Goal: Information Seeking & Learning: Check status

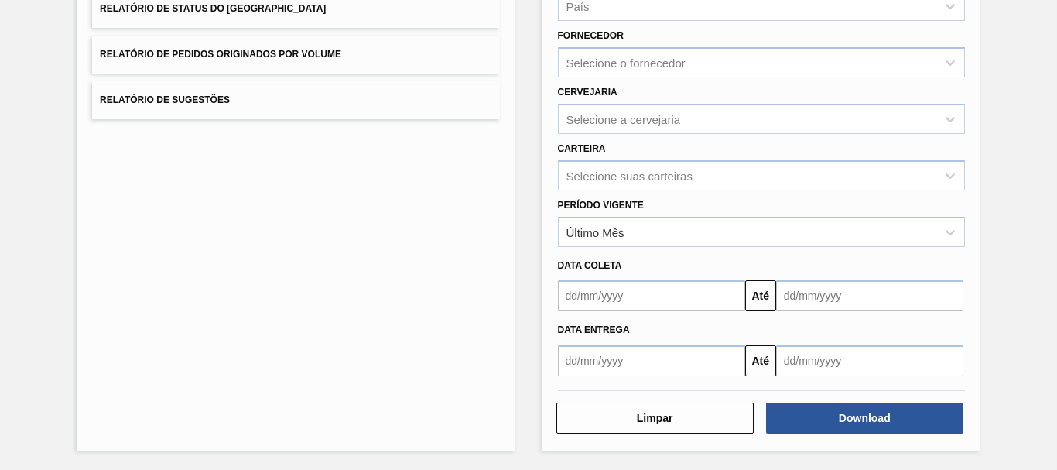
scroll to position [15, 0]
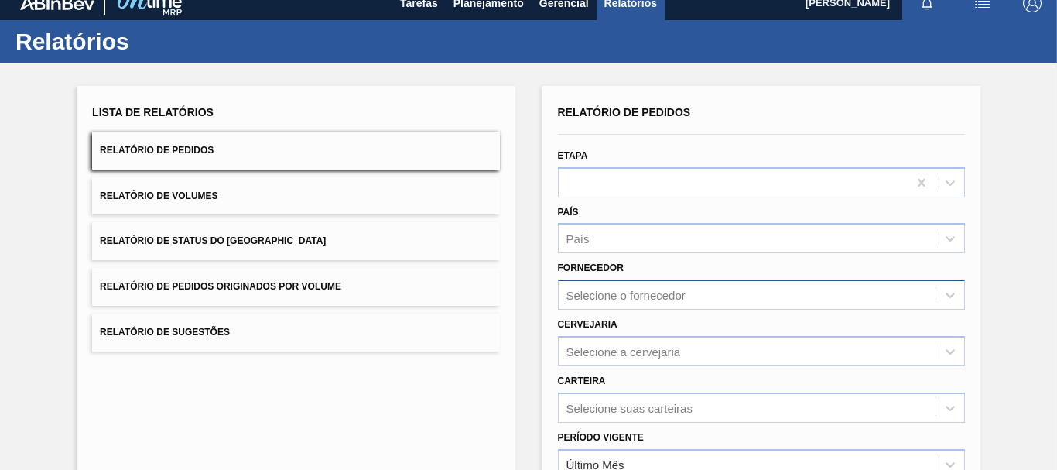
click at [579, 292] on div "Selecione o fornecedor" at bounding box center [761, 294] width 407 height 30
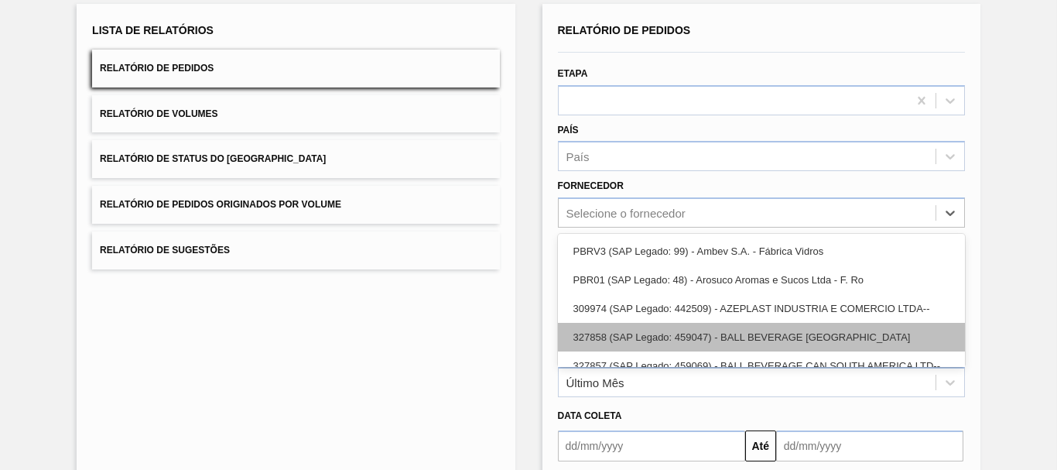
scroll to position [99, 0]
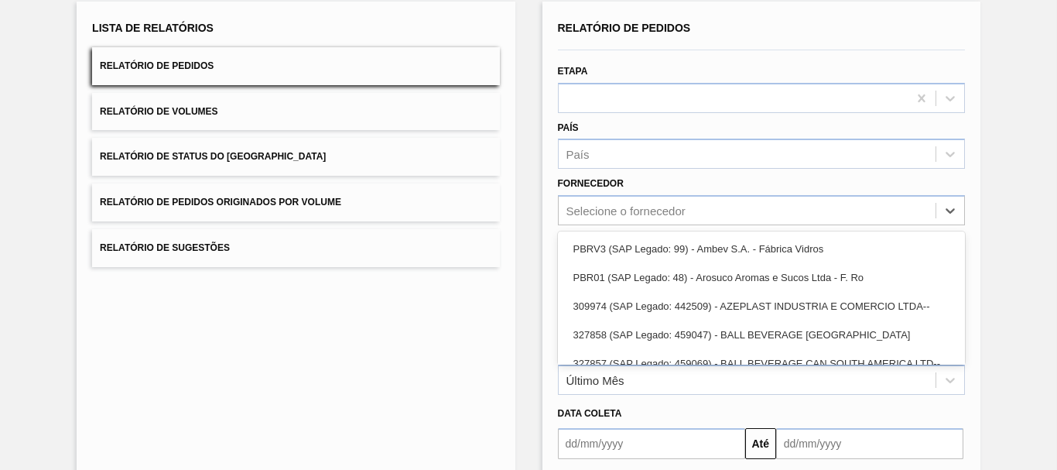
click at [498, 277] on div "Lista de Relatórios Relatório de Pedidos Relatório de Volumes Relatório de Stat…" at bounding box center [296, 300] width 438 height 597
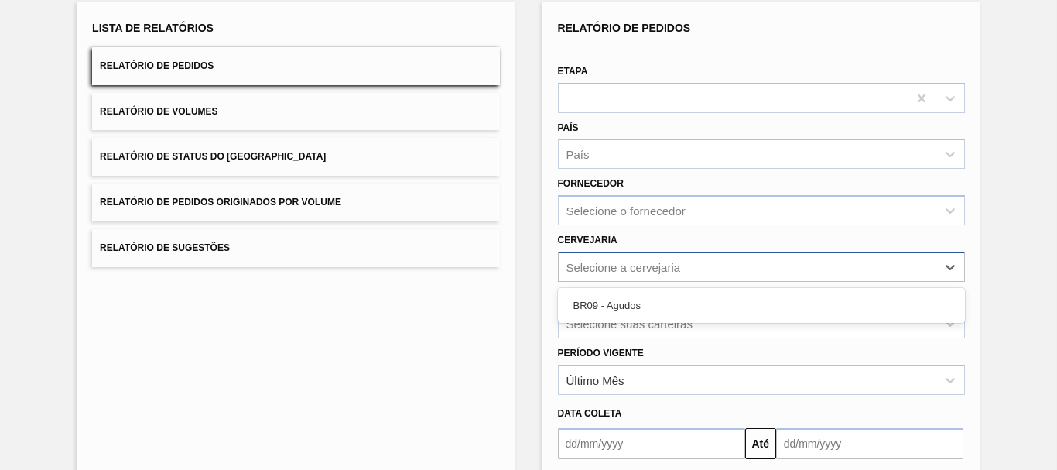
click at [600, 271] on div "Selecione a cervejaria" at bounding box center [623, 266] width 115 height 13
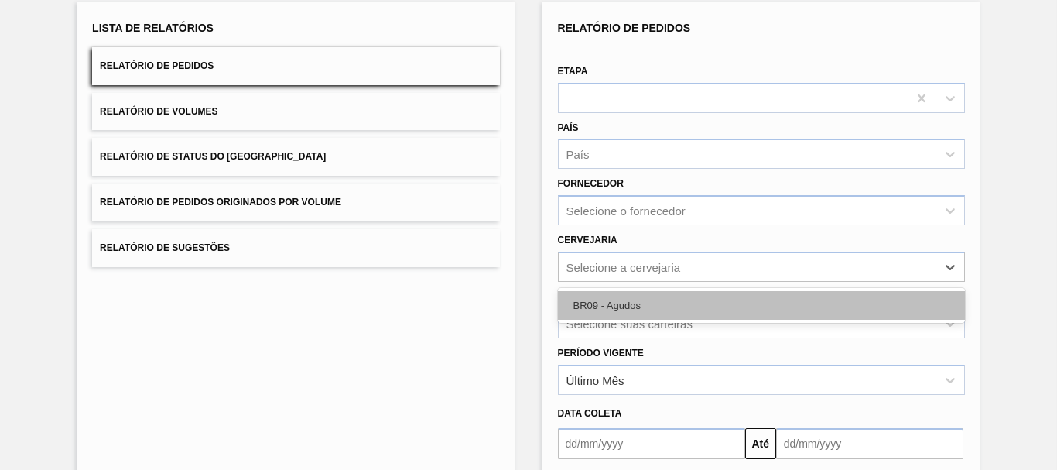
click at [570, 310] on div "BR09 - Agudos" at bounding box center [761, 305] width 407 height 29
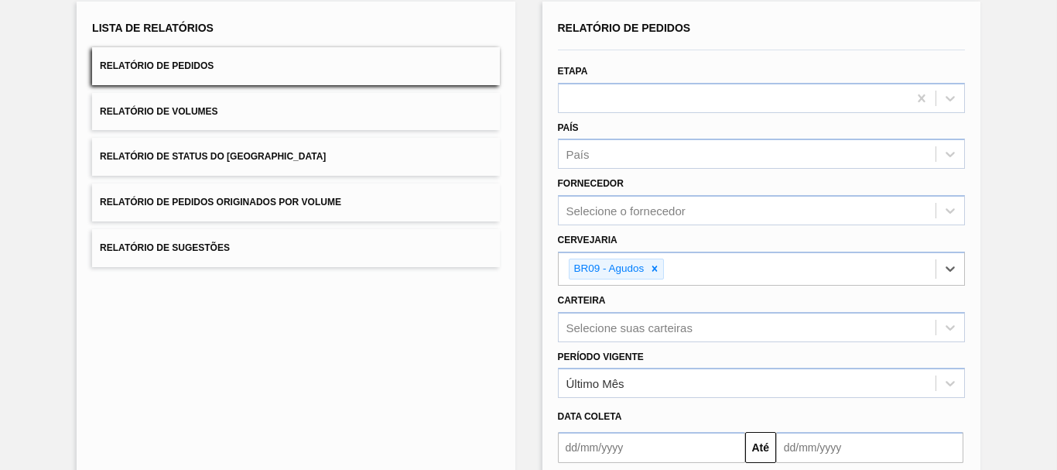
scroll to position [251, 0]
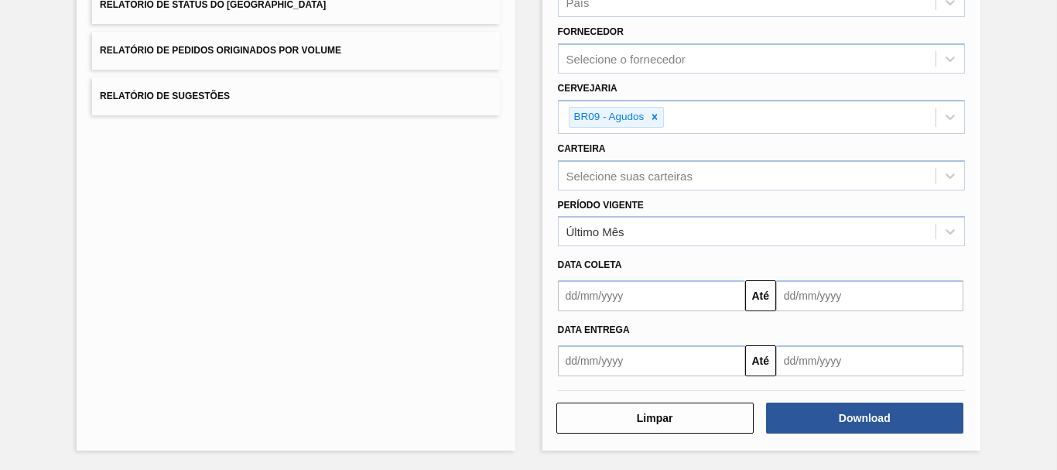
click at [699, 214] on div "Período Vigente Último Mês" at bounding box center [761, 220] width 407 height 53
click at [667, 218] on div "Último Mês" at bounding box center [761, 231] width 407 height 30
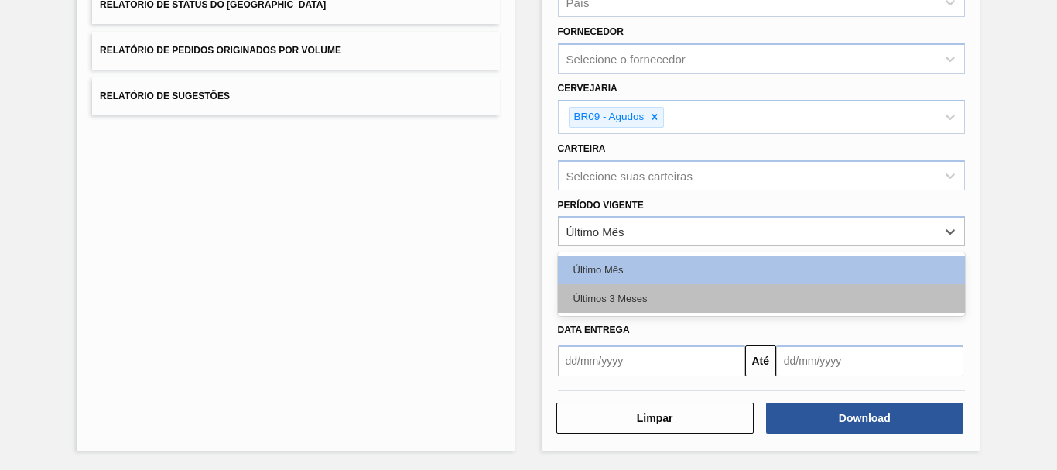
click at [605, 293] on div "Últimos 3 Meses" at bounding box center [761, 298] width 407 height 29
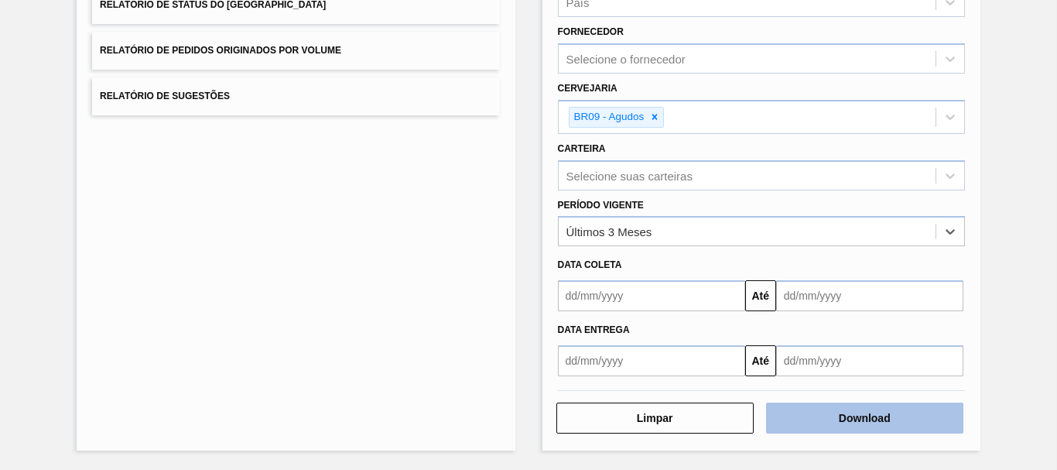
click at [866, 430] on button "Download" at bounding box center [864, 417] width 197 height 31
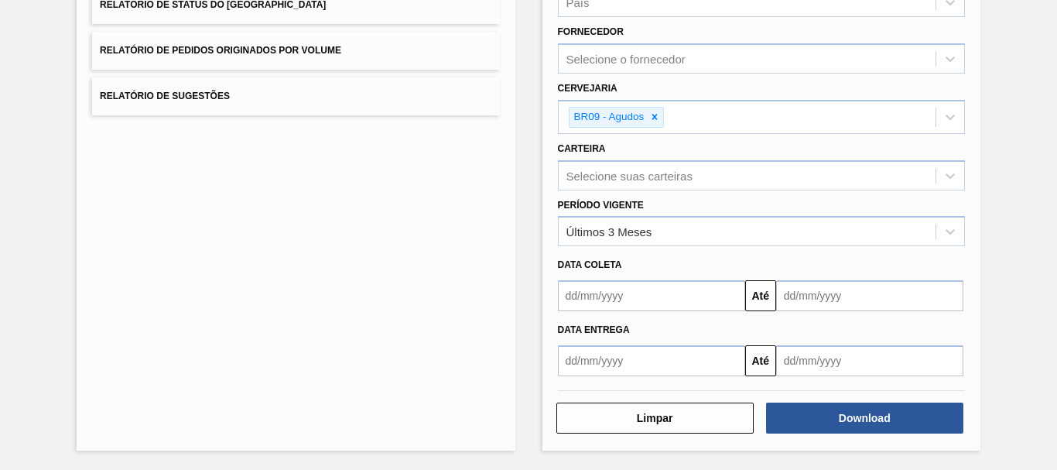
scroll to position [0, 0]
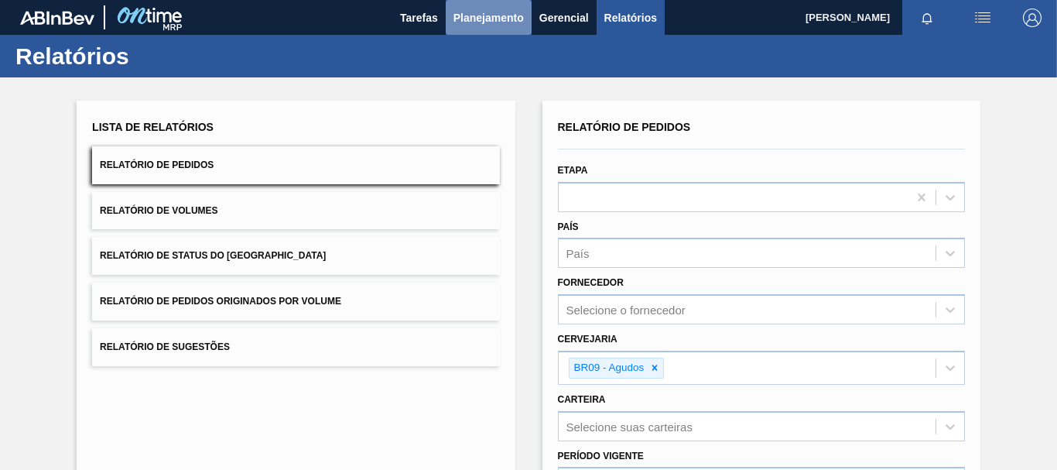
click at [513, 22] on span "Planejamento" at bounding box center [488, 18] width 70 height 19
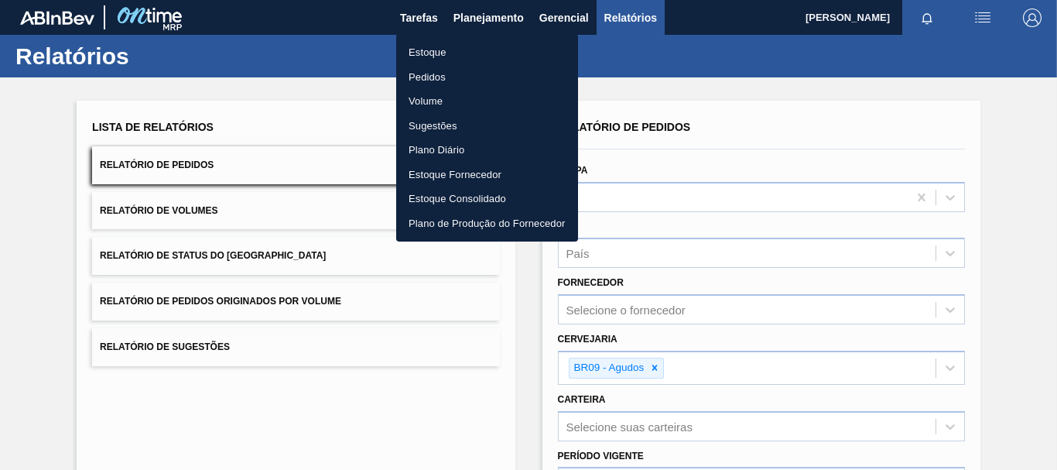
click at [432, 54] on li "Estoque" at bounding box center [487, 52] width 182 height 25
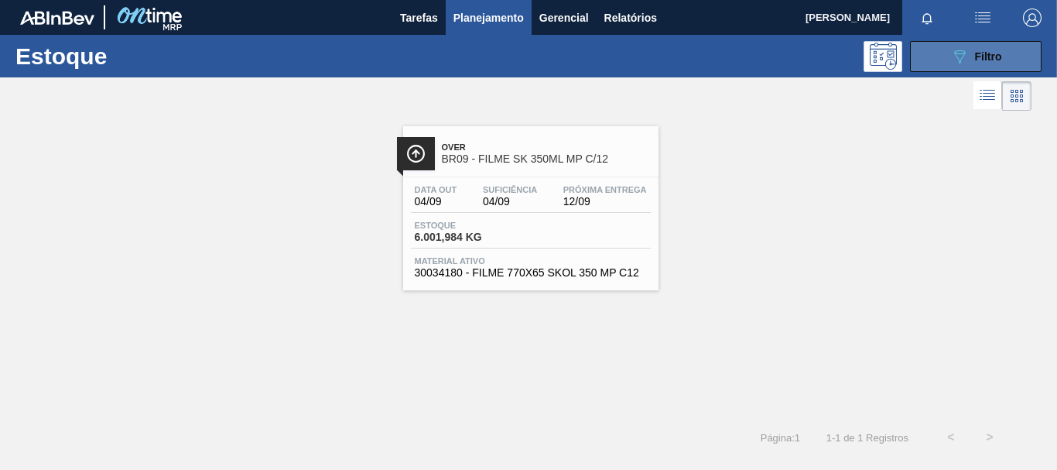
click at [956, 50] on icon "089F7B8B-B2A5-4AFE-B5C0-19BA573D28AC" at bounding box center [959, 56] width 19 height 19
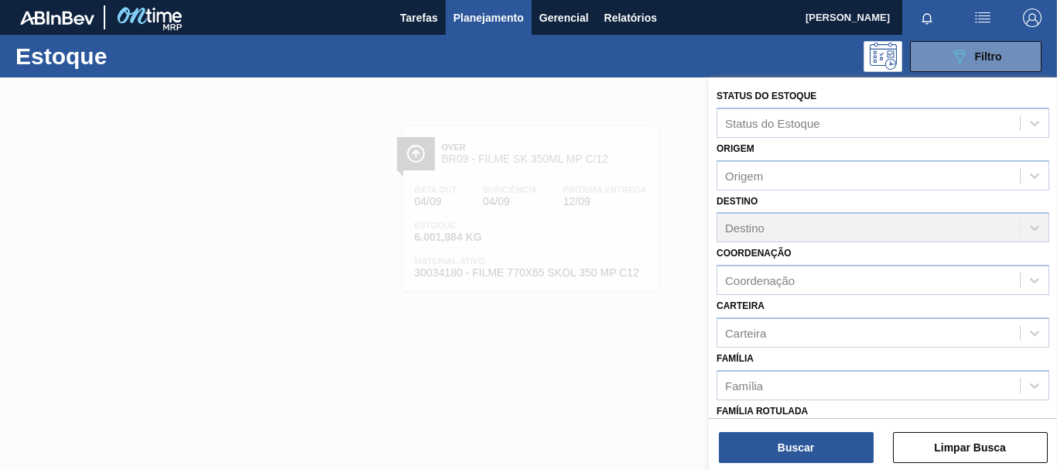
scroll to position [155, 0]
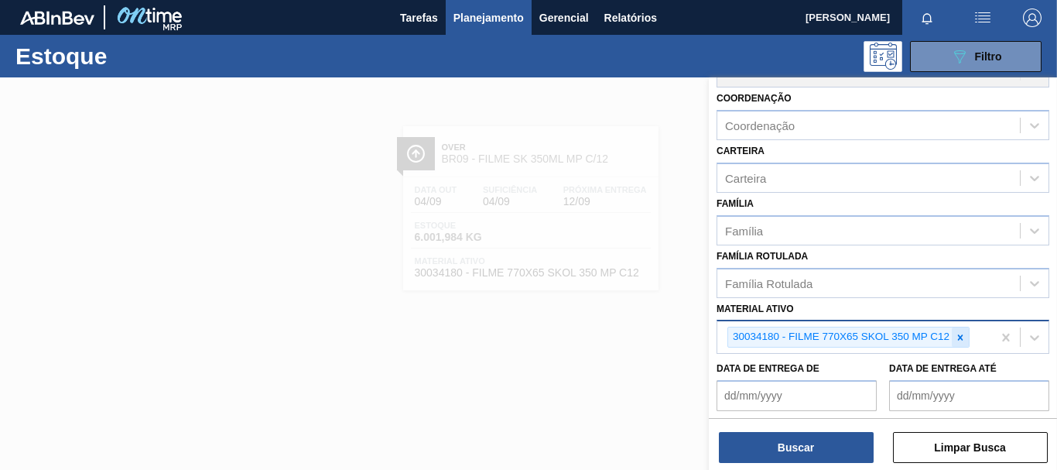
click at [953, 340] on div at bounding box center [960, 336] width 17 height 19
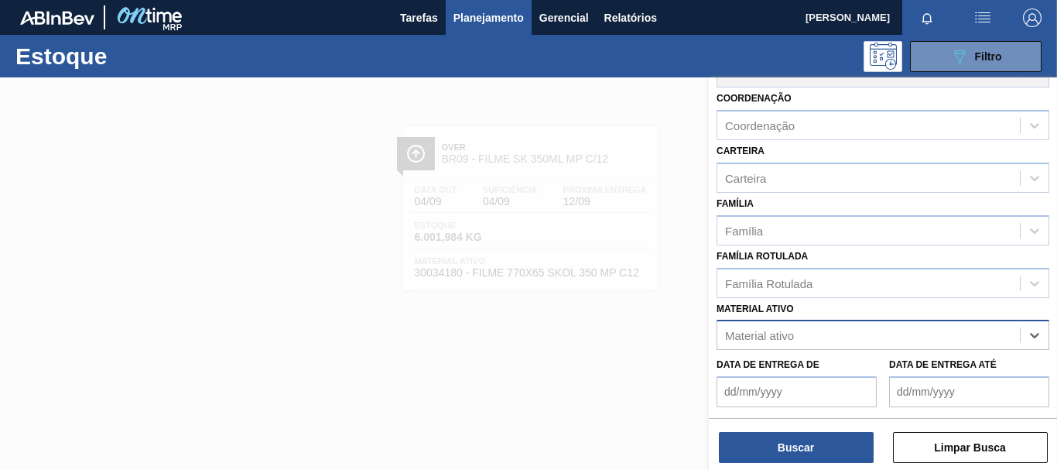
paste ativo "30003188"
type ativo "30003188"
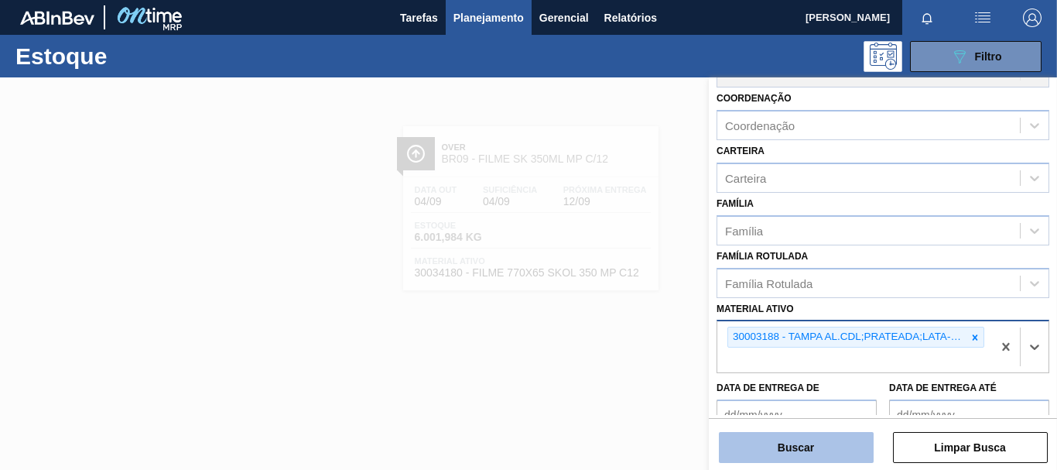
click at [793, 447] on button "Buscar" at bounding box center [796, 447] width 155 height 31
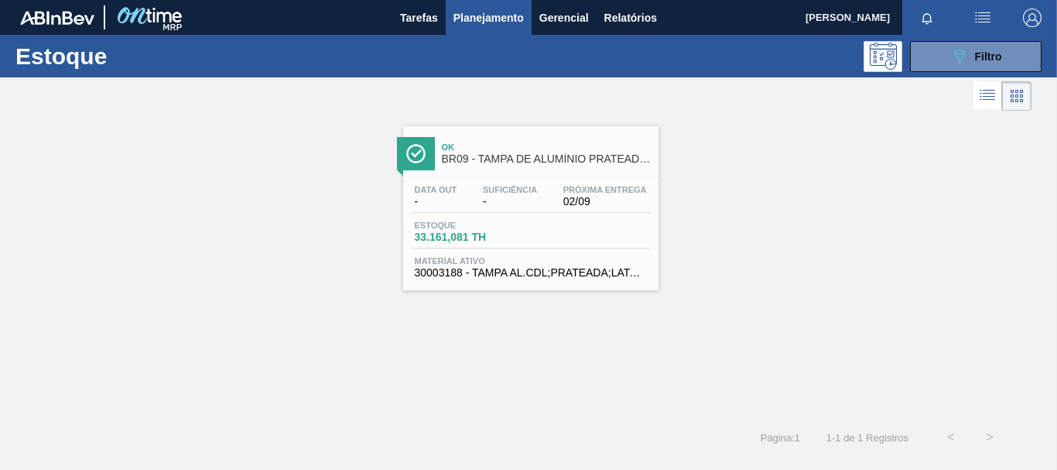
click at [549, 253] on div "Data out - Suficiência - Próxima Entrega 02/09 Estoque 33.161,081 TH Material a…" at bounding box center [530, 229] width 255 height 105
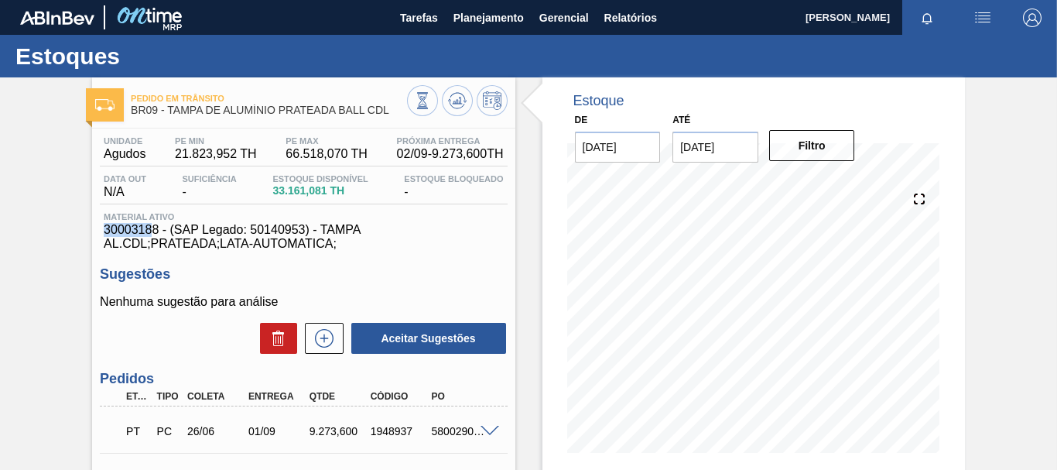
drag, startPoint x: 155, startPoint y: 230, endPoint x: 91, endPoint y: 234, distance: 63.6
drag, startPoint x: 159, startPoint y: 230, endPoint x: 60, endPoint y: 232, distance: 99.1
copy span "30003188"
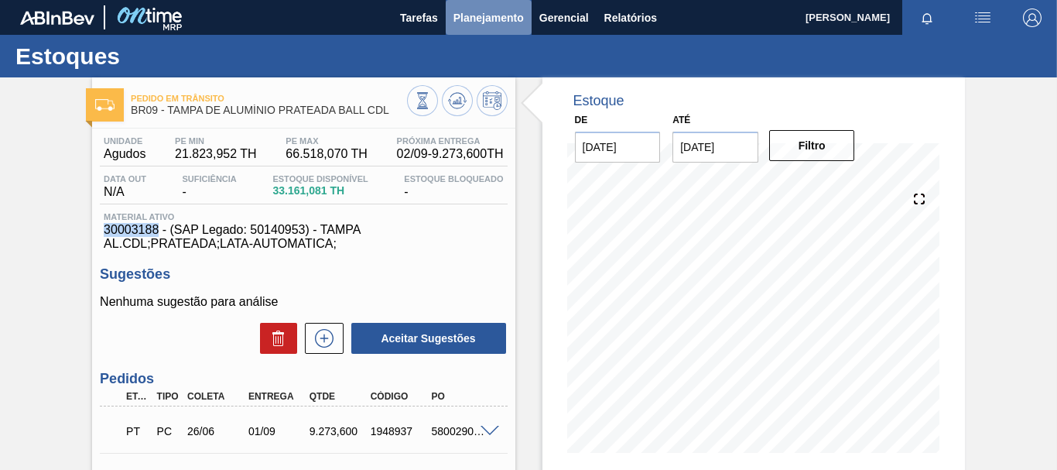
click at [498, 26] on span "Planejamento" at bounding box center [488, 18] width 70 height 19
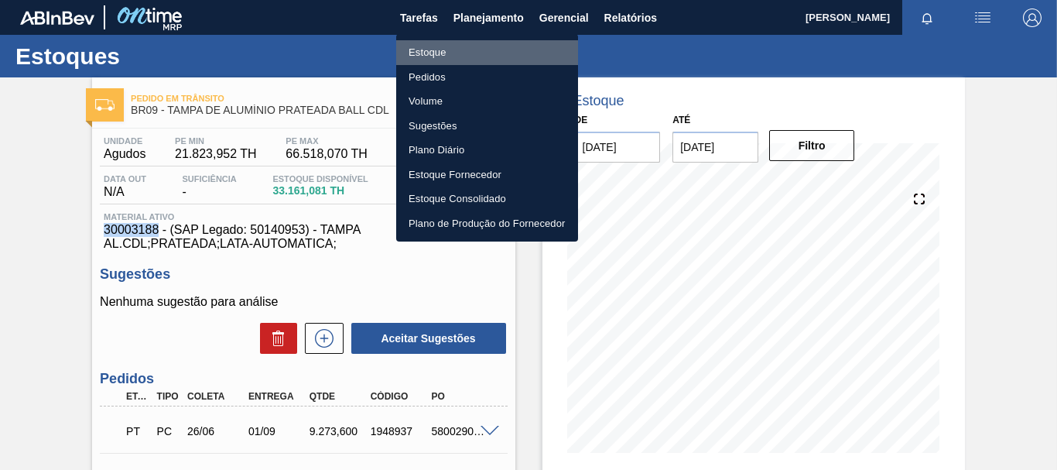
click at [449, 50] on li "Estoque" at bounding box center [487, 52] width 182 height 25
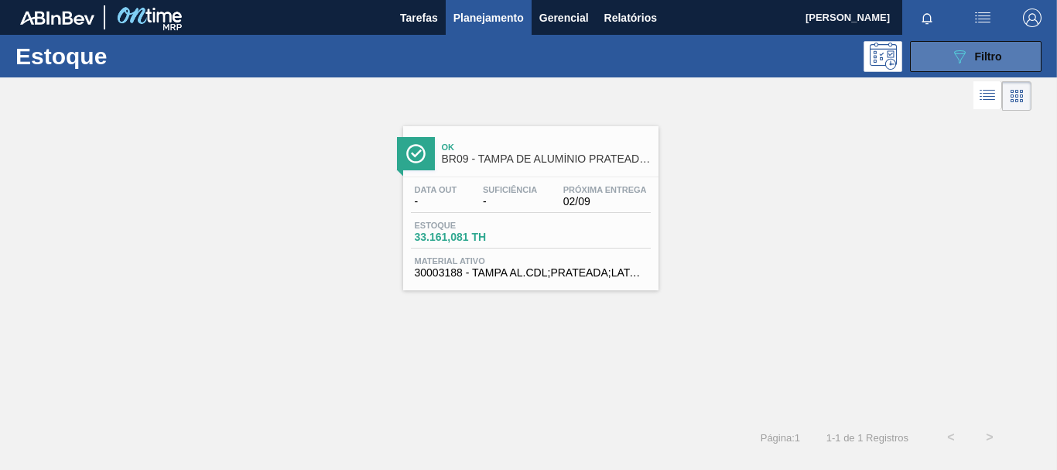
click at [975, 54] on span "Filtro" at bounding box center [988, 56] width 27 height 12
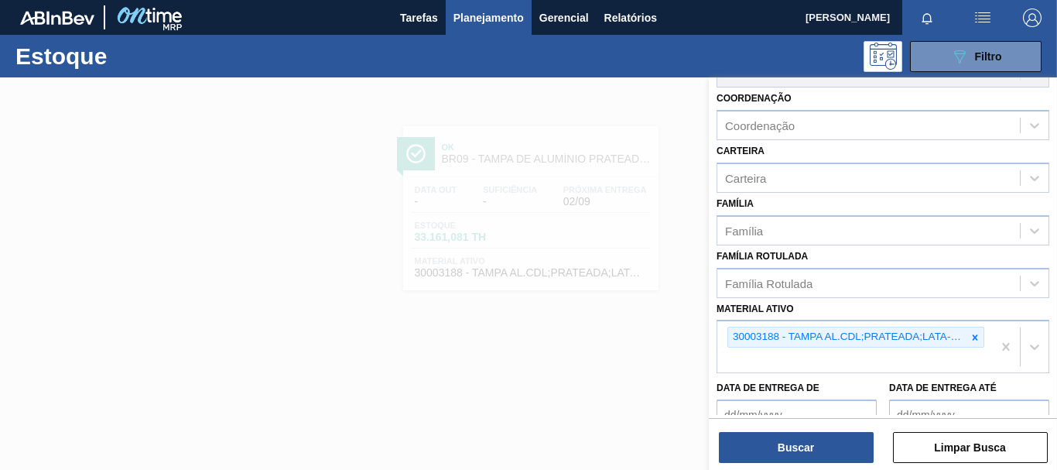
scroll to position [232, 0]
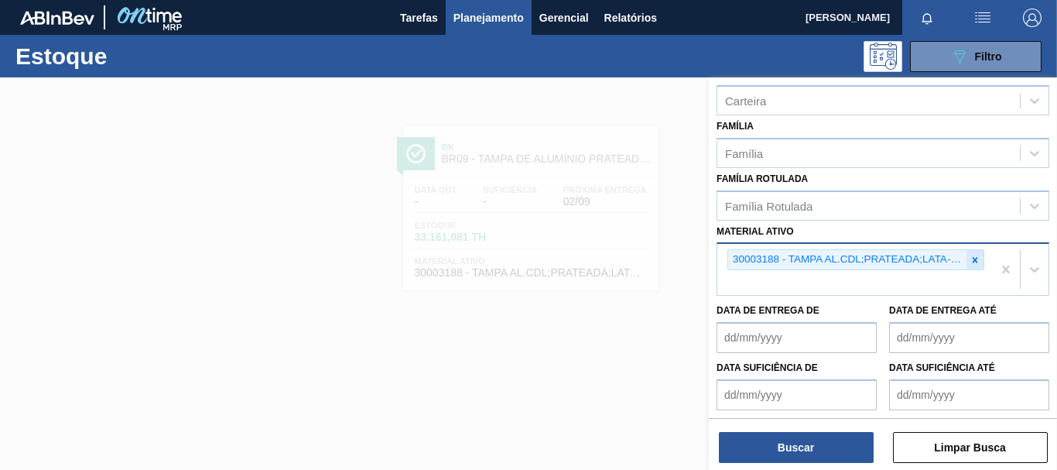
click at [966, 259] on div at bounding box center [974, 259] width 17 height 19
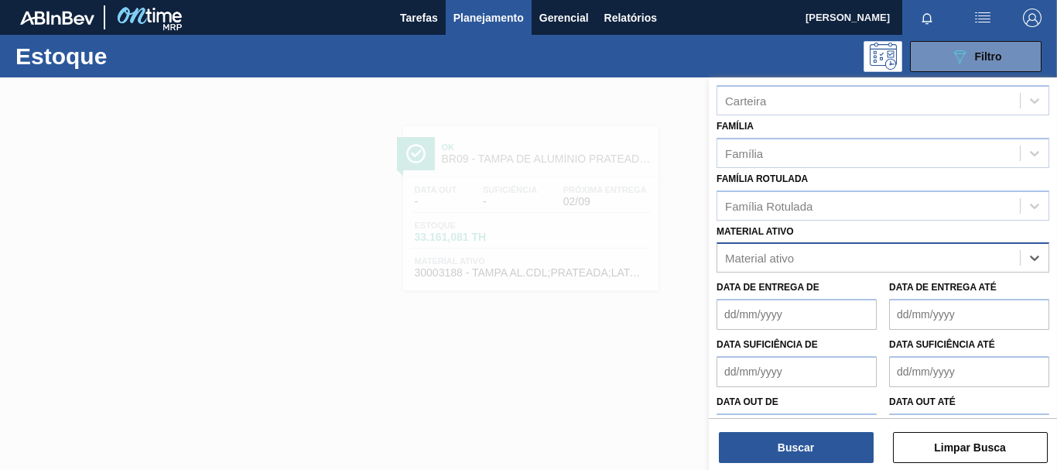
paste ativo "30003189"
type ativo "30003189"
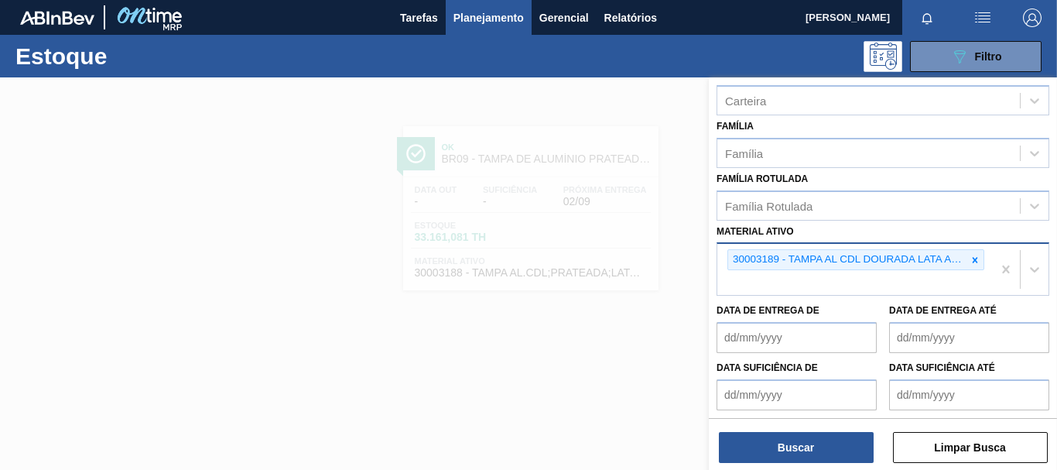
click at [797, 465] on div "Status do Estoque Status do Estoque Origem Origem Destino Destino Coordenação C…" at bounding box center [883, 274] width 348 height 395
click at [794, 458] on button "Buscar" at bounding box center [796, 447] width 155 height 31
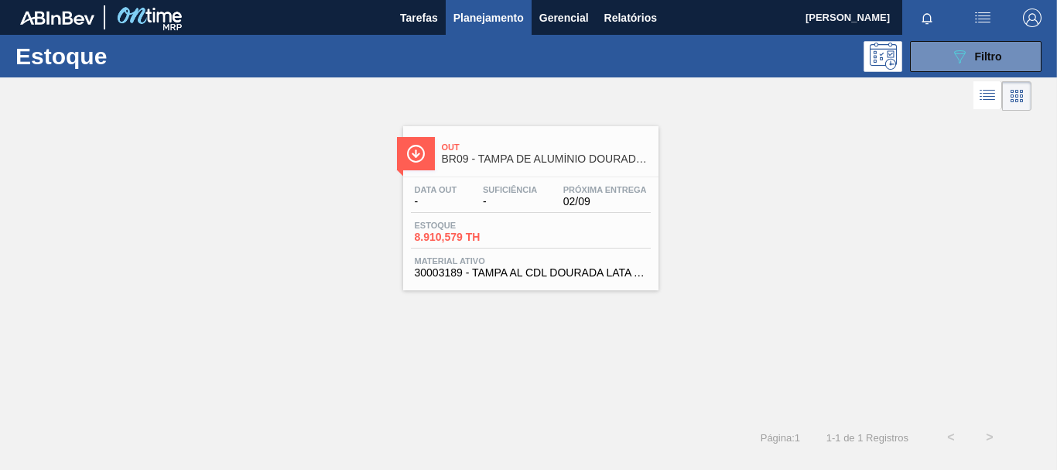
click at [624, 200] on span "02/09" at bounding box center [605, 202] width 84 height 12
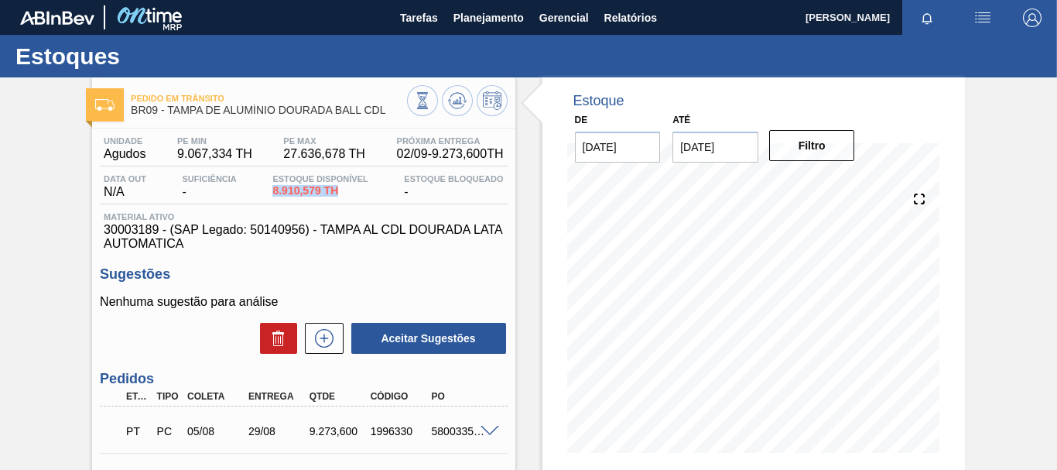
drag, startPoint x: 347, startPoint y: 192, endPoint x: 263, endPoint y: 196, distance: 83.7
click at [263, 196] on div "Data out N/A Suficiência - Estoque Disponível 8.910,579 TH Estoque Bloqueado -" at bounding box center [303, 189] width 407 height 30
drag, startPoint x: 422, startPoint y: 152, endPoint x: 383, endPoint y: 150, distance: 38.7
click at [383, 150] on div "Unidade Agudos PE MIN 9.067,334 TH PE MAX 27.636,678 TH Próxima Entrega 02/09 -…" at bounding box center [303, 151] width 407 height 30
copy span "02/09"
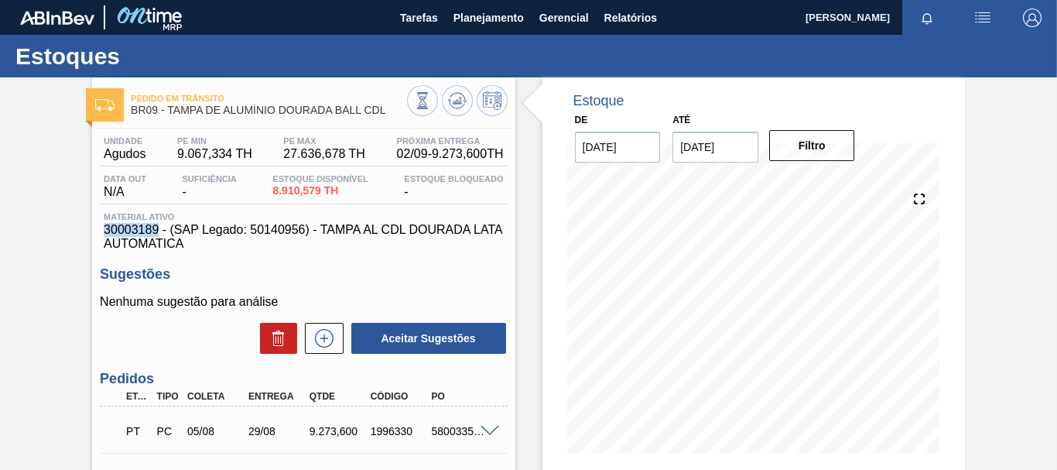
drag, startPoint x: 159, startPoint y: 230, endPoint x: 87, endPoint y: 231, distance: 71.2
copy span "30003189"
